Goal: Transaction & Acquisition: Purchase product/service

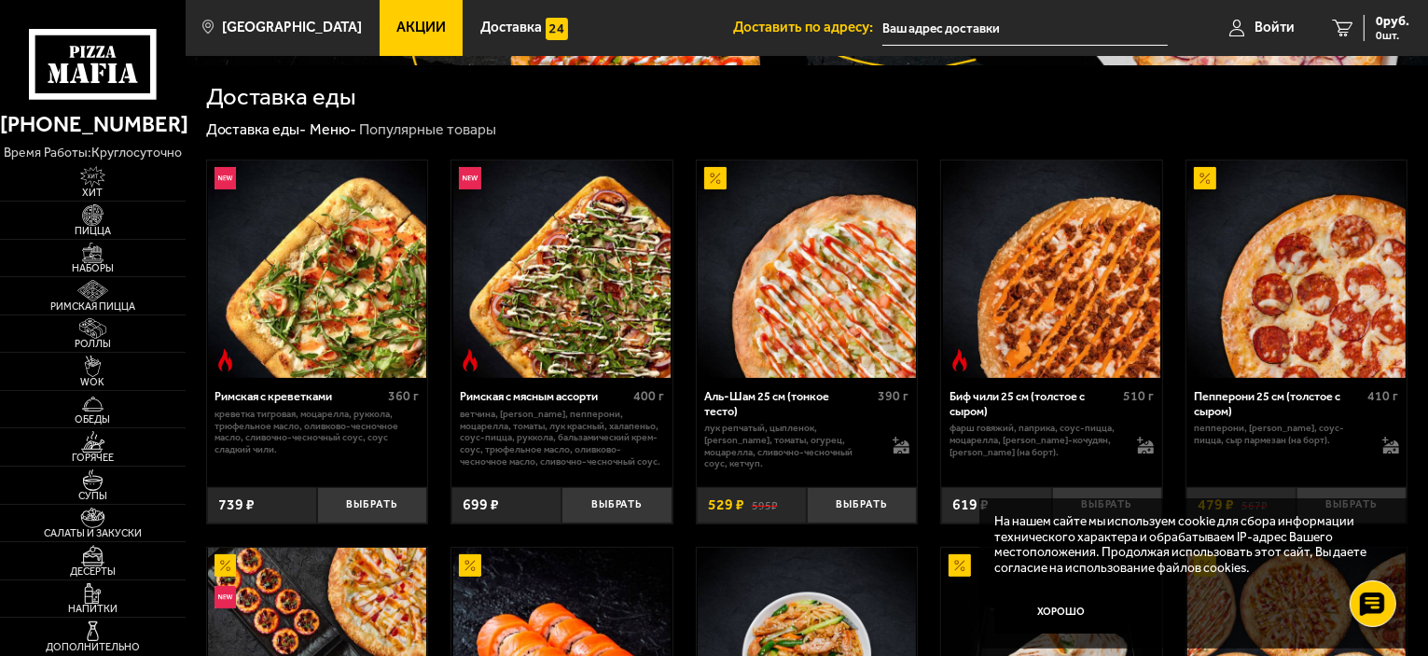
scroll to position [373, 0]
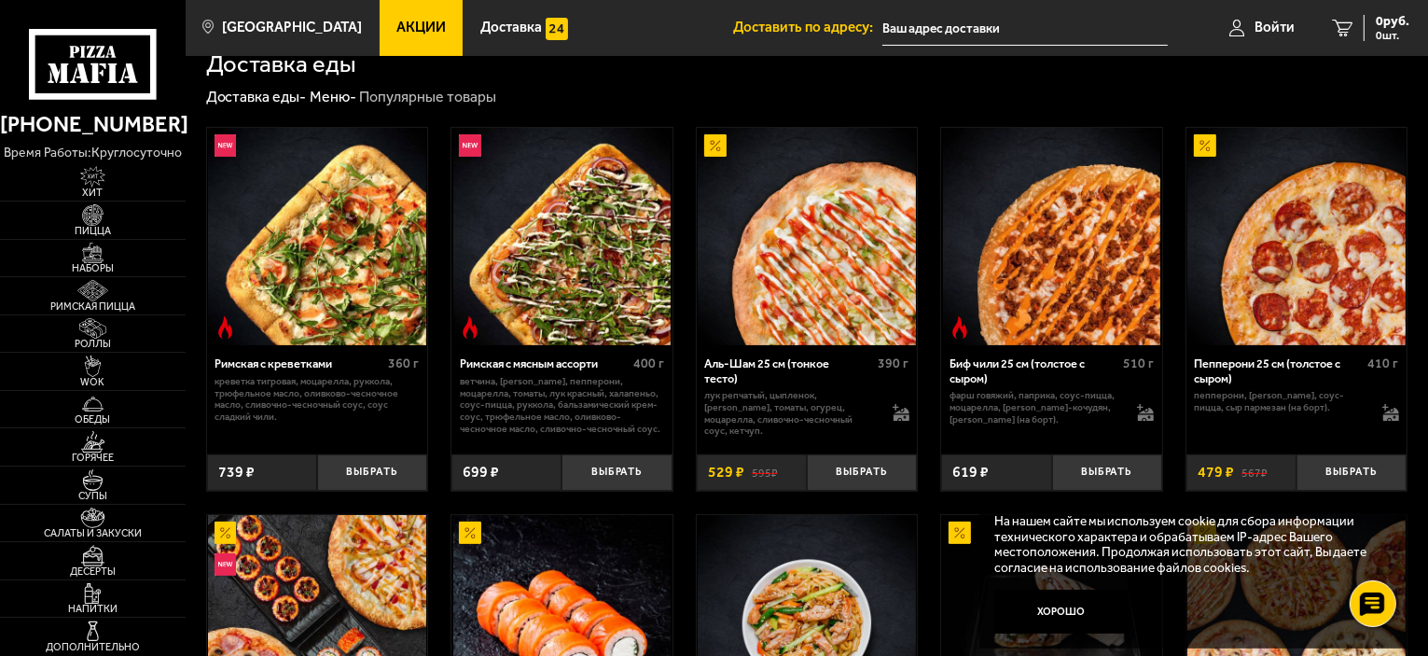
click at [399, 33] on span "Акции" at bounding box center [421, 28] width 49 height 14
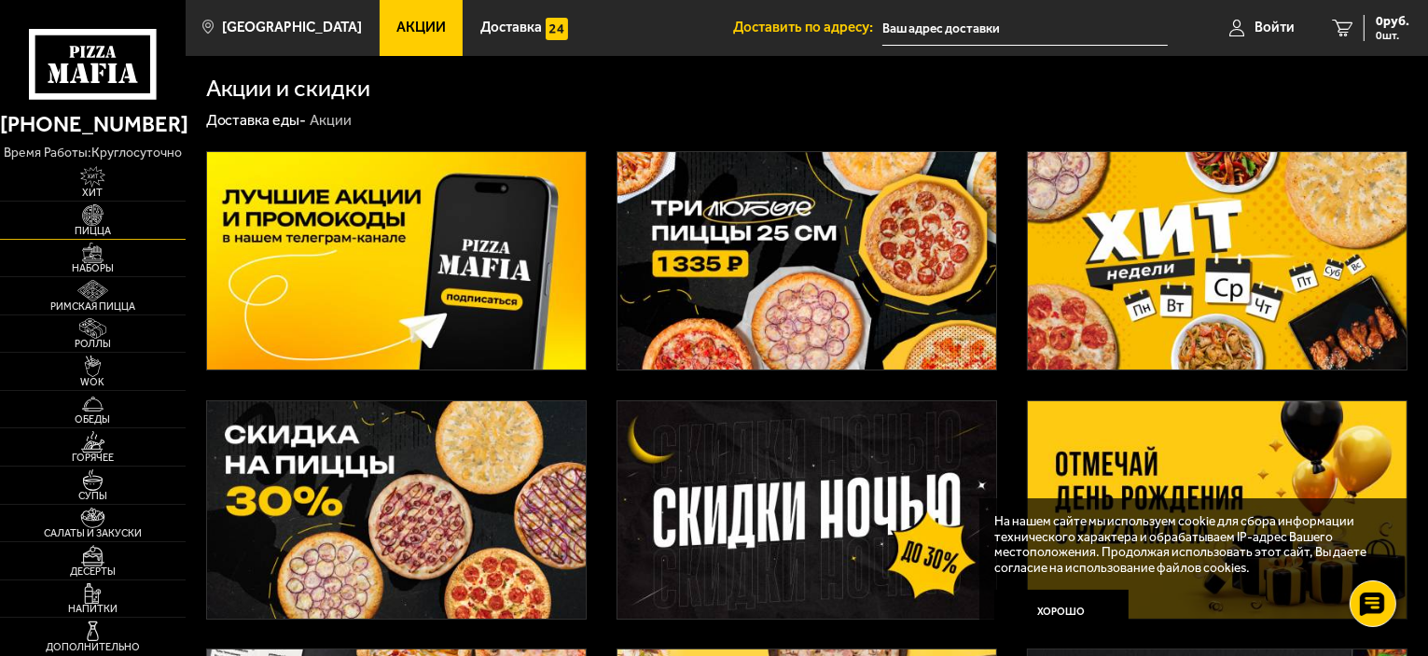
click at [98, 216] on img at bounding box center [92, 214] width 57 height 21
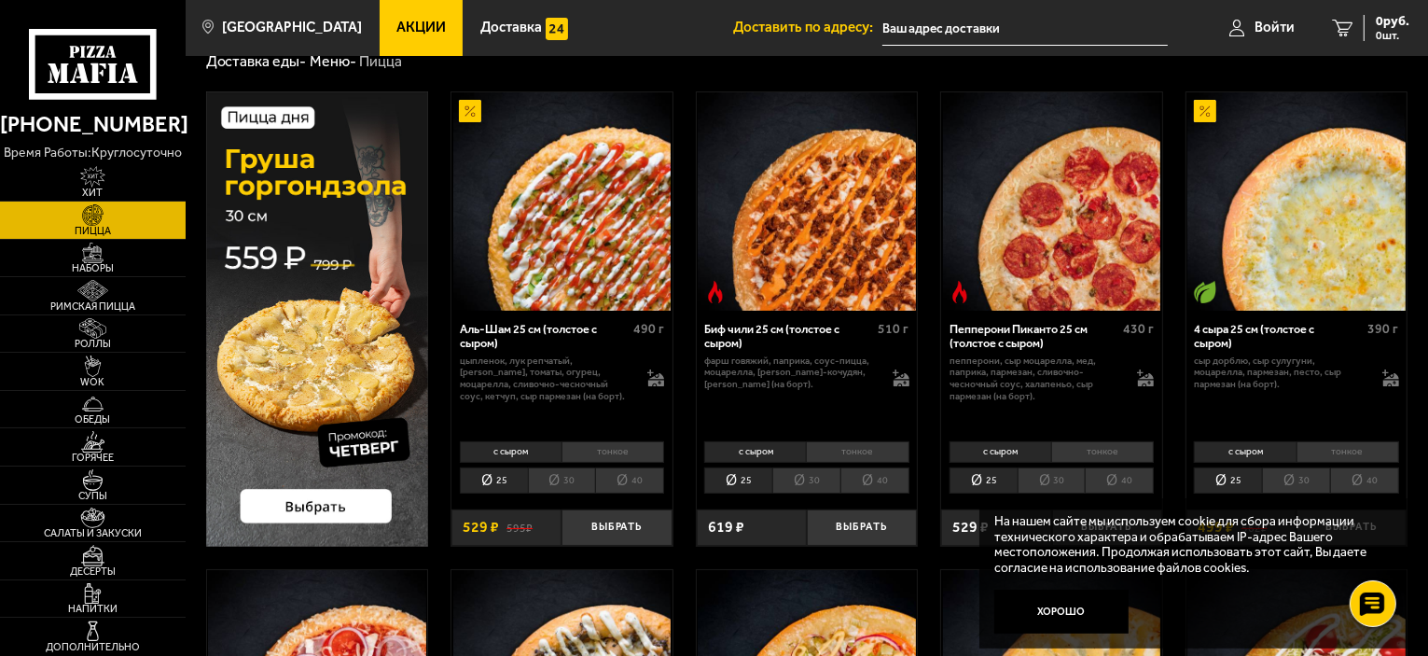
scroll to position [93, 0]
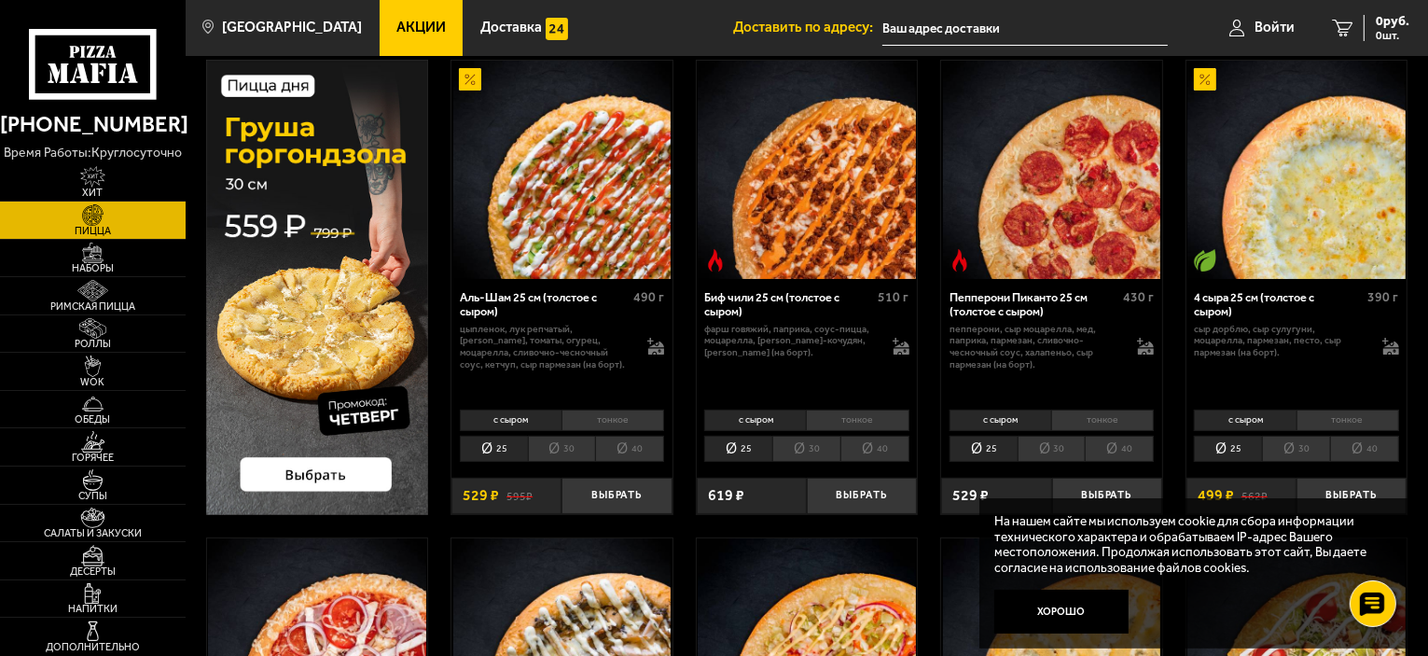
click at [1128, 444] on li "40" at bounding box center [1119, 449] width 69 height 26
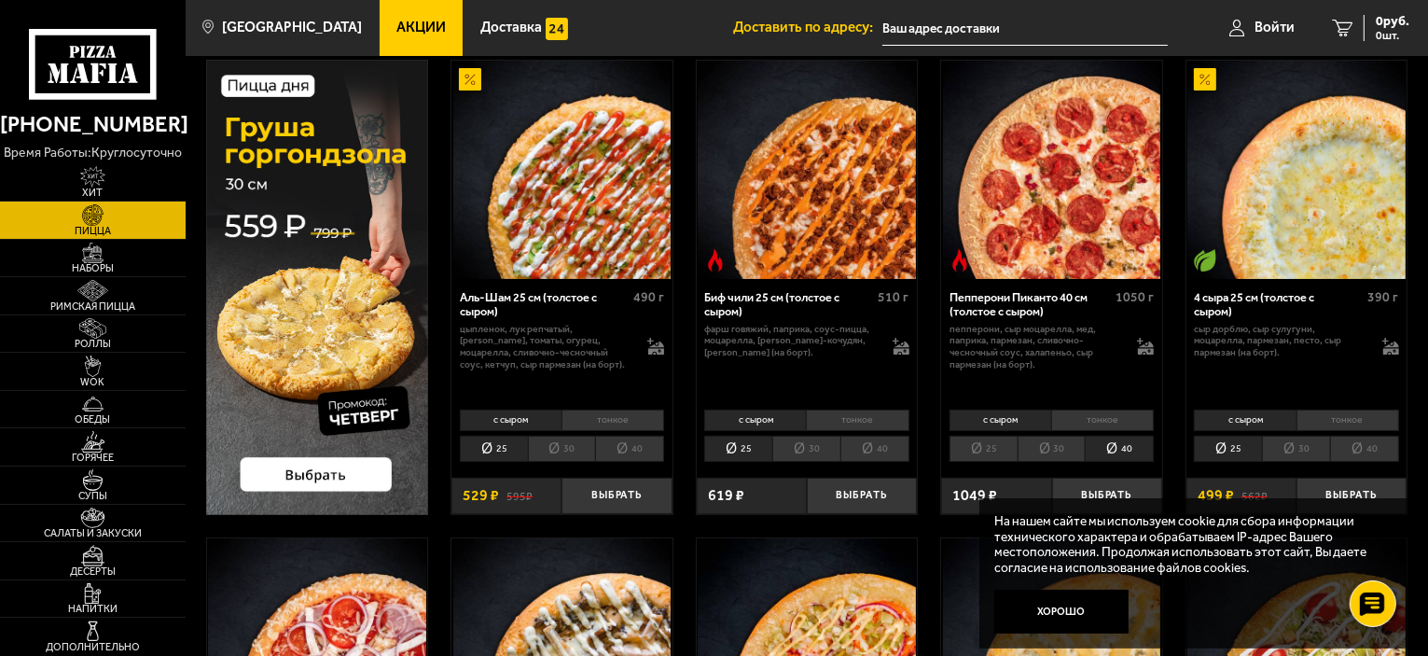
click at [640, 450] on li "40" at bounding box center [629, 449] width 69 height 26
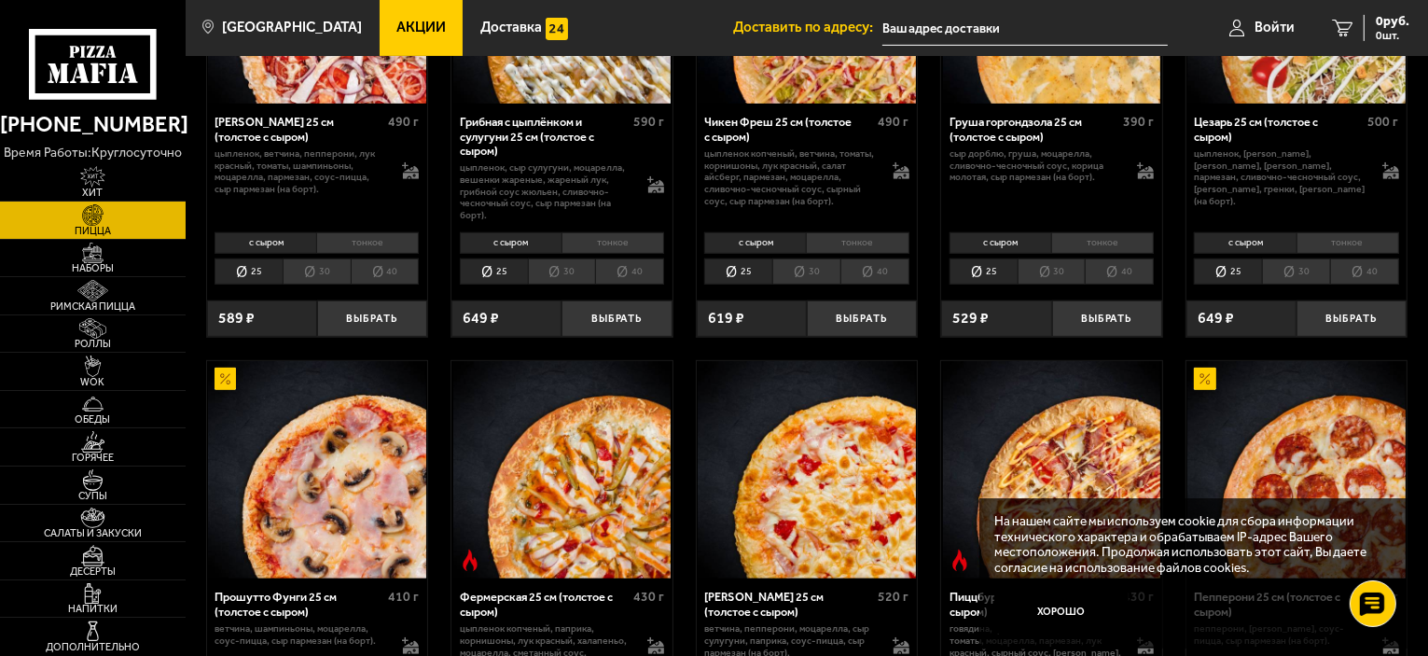
scroll to position [746, 0]
